Goal: Use online tool/utility: Utilize a website feature to perform a specific function

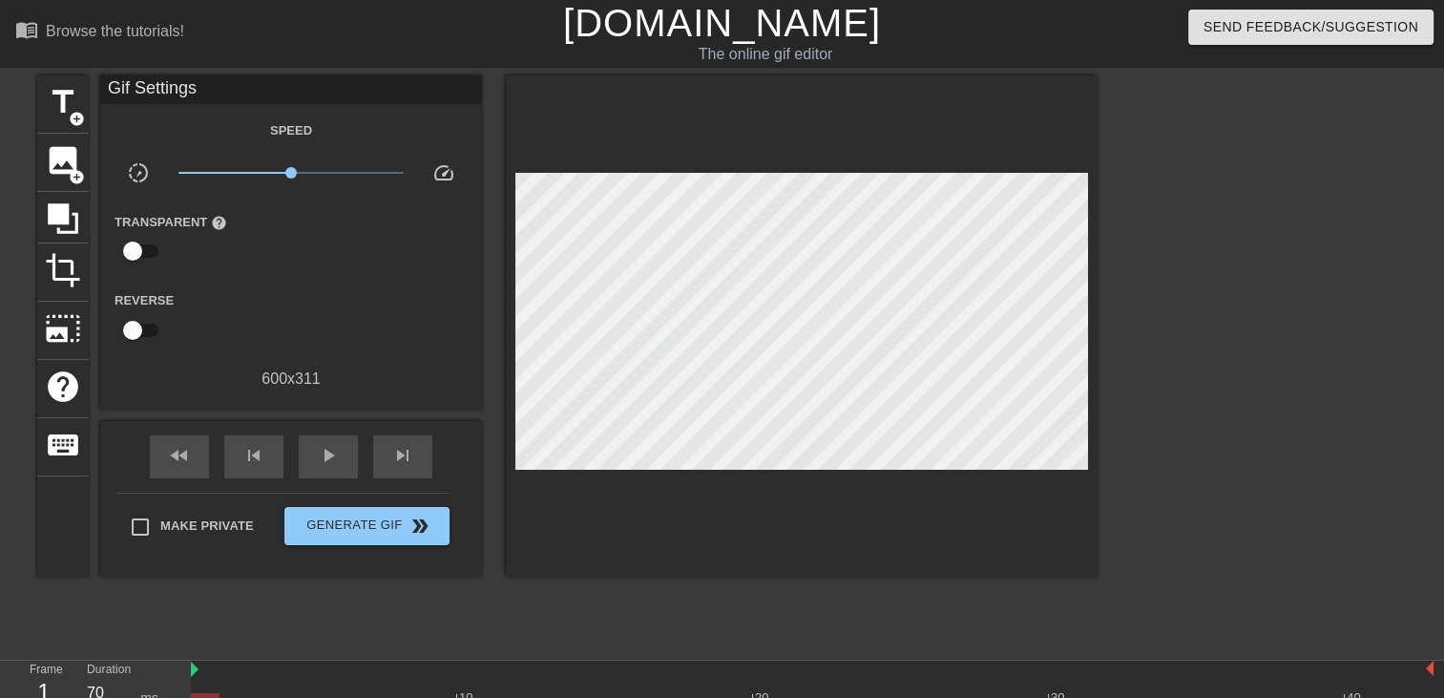
click at [801, 101] on div at bounding box center [802, 325] width 592 height 501
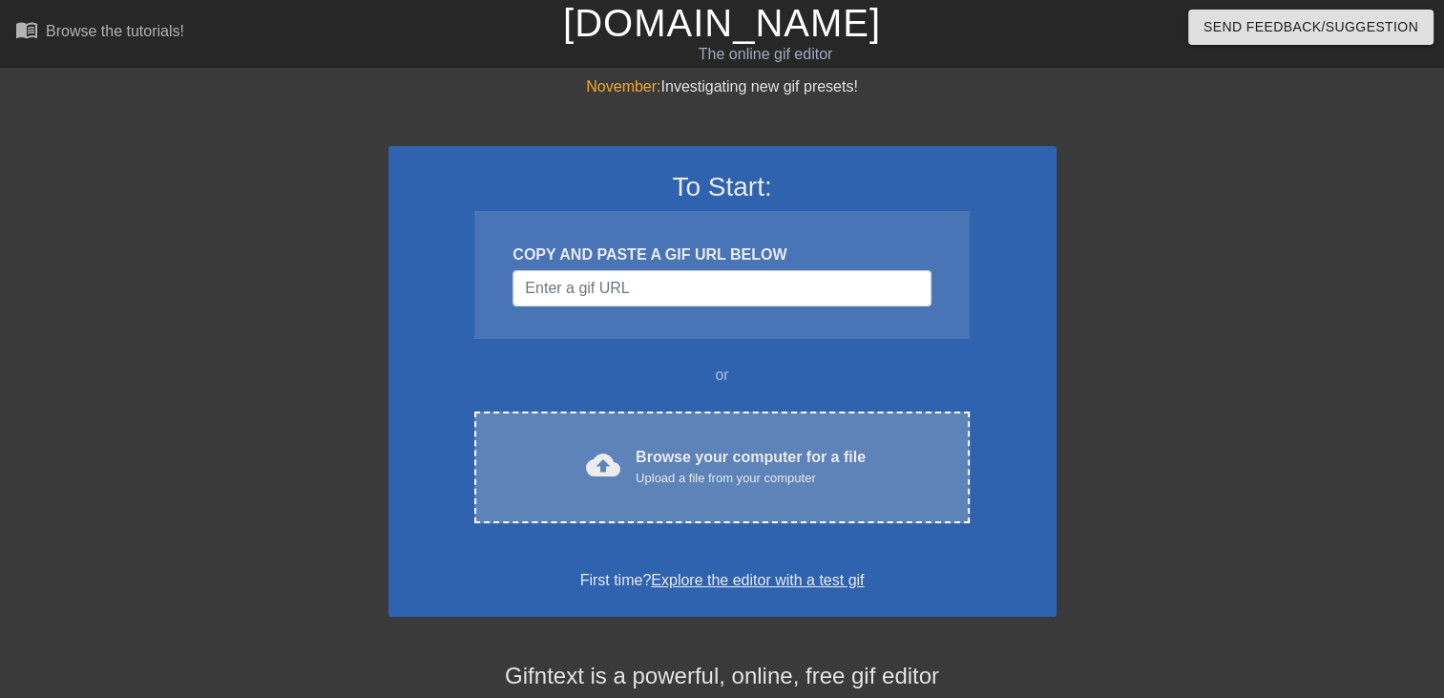
click at [764, 460] on div "Browse your computer for a file Upload a file from your computer" at bounding box center [751, 467] width 230 height 42
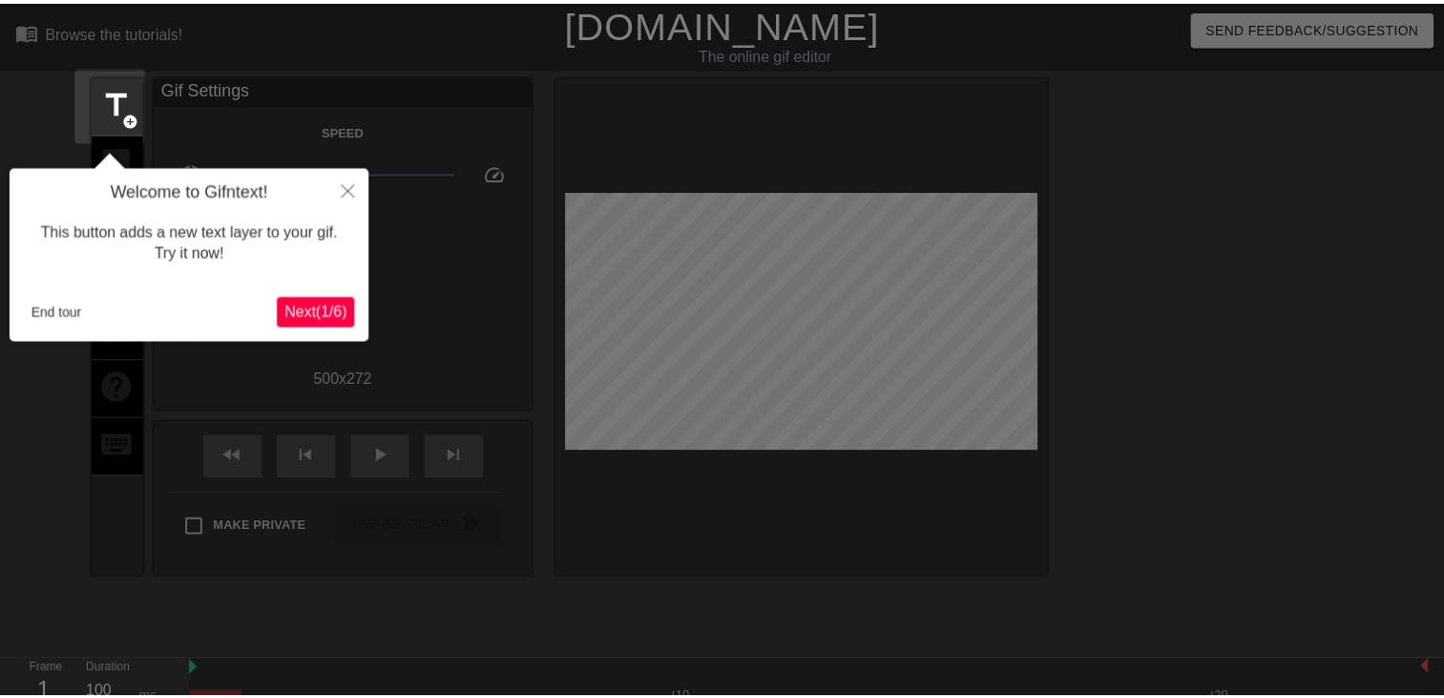
scroll to position [46, 0]
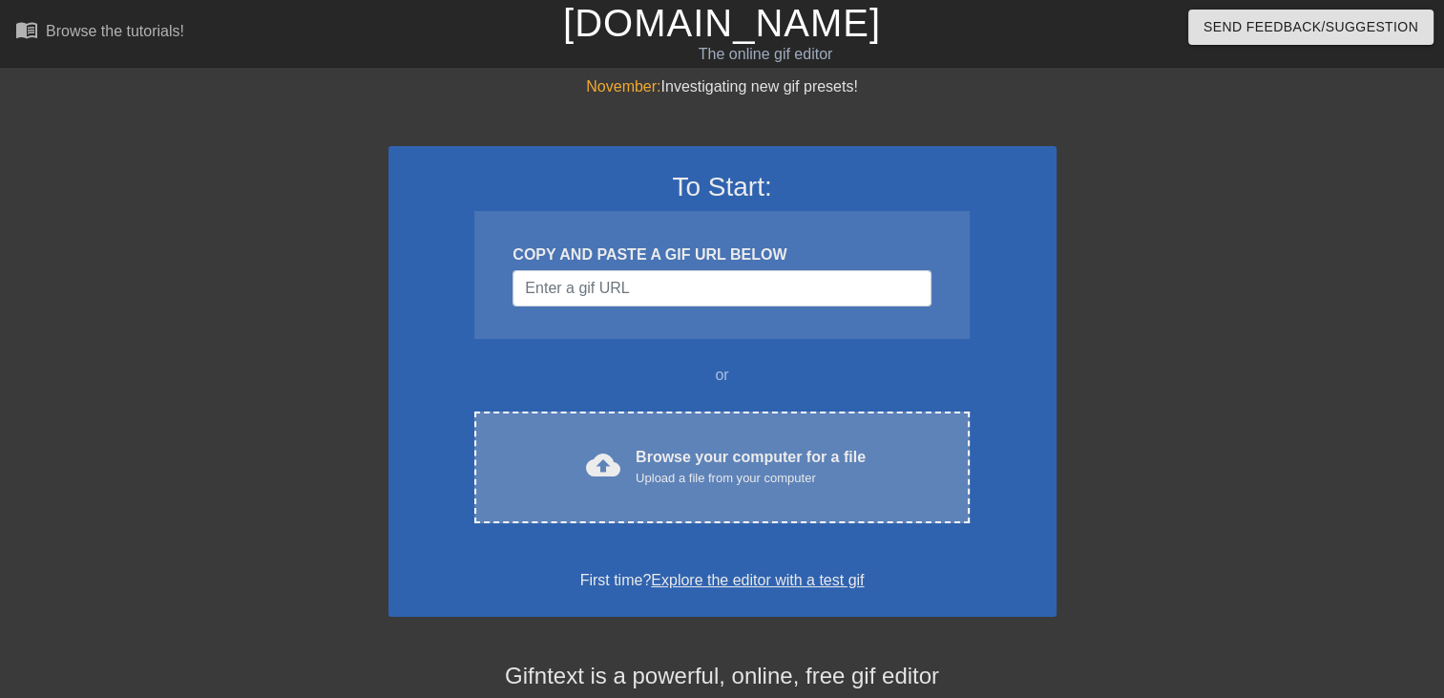
click at [730, 451] on div "Browse your computer for a file Upload a file from your computer" at bounding box center [751, 467] width 230 height 42
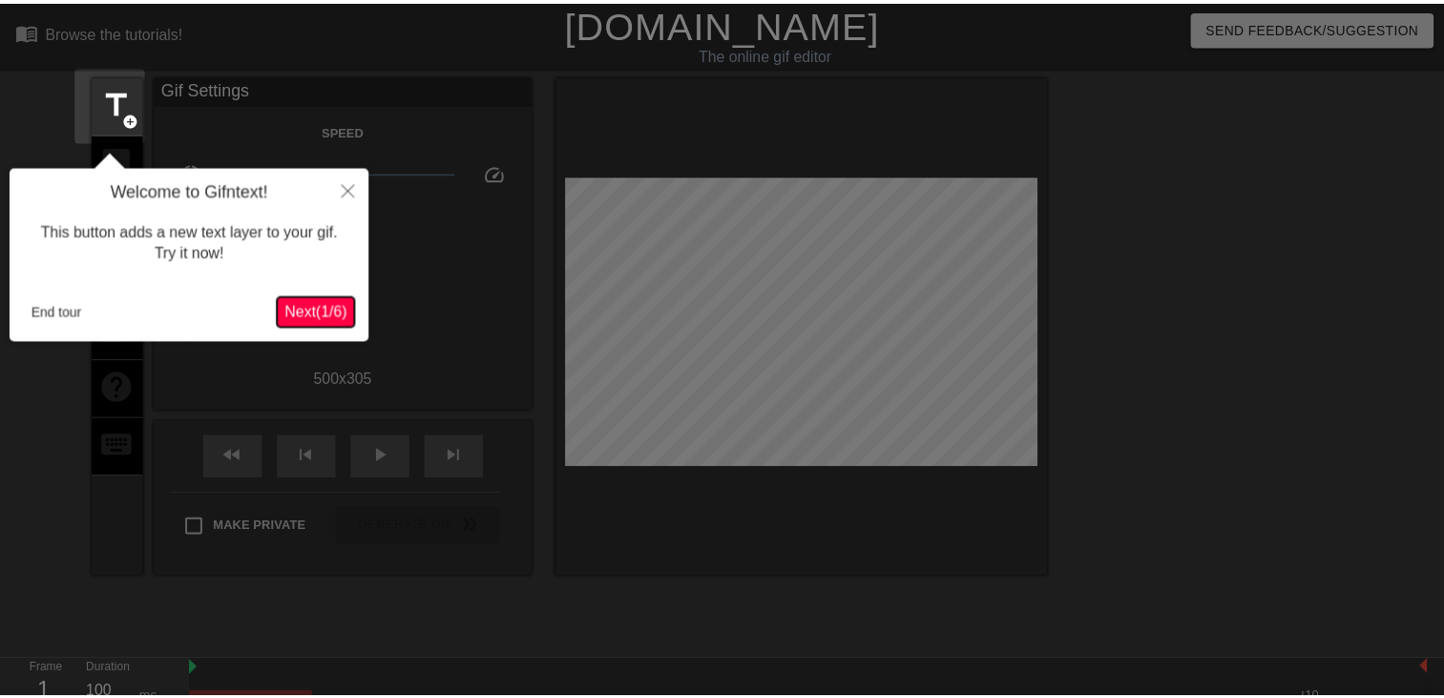
scroll to position [46, 0]
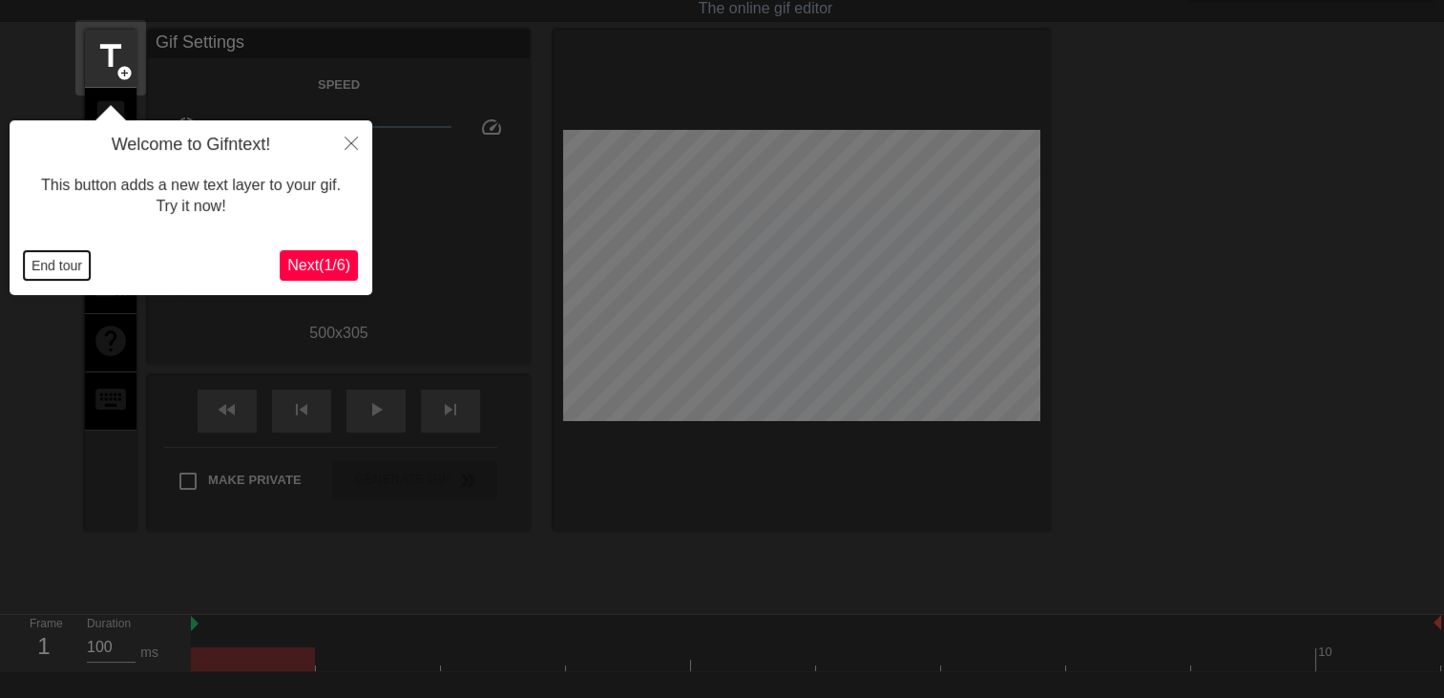
click at [38, 263] on button "End tour" at bounding box center [57, 265] width 66 height 29
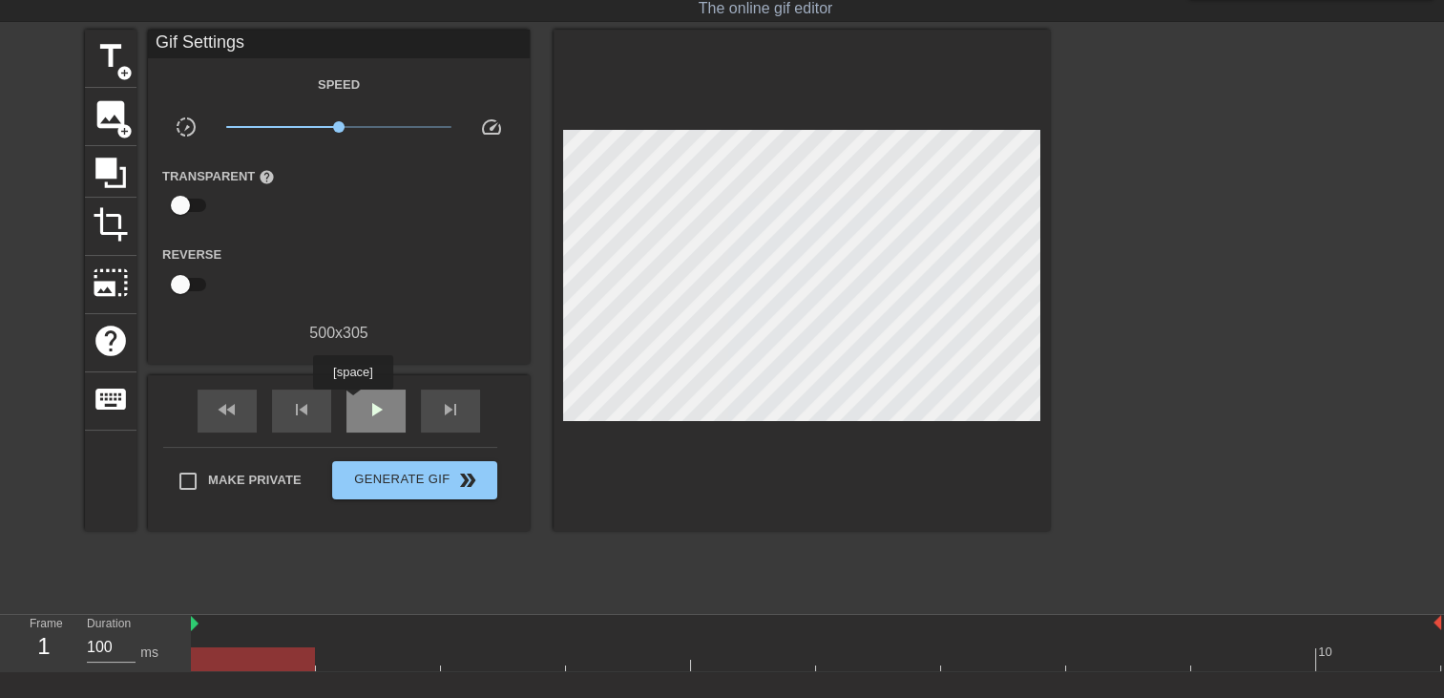
click at [352, 403] on div "play_arrow" at bounding box center [376, 411] width 59 height 43
